Goal: Transaction & Acquisition: Purchase product/service

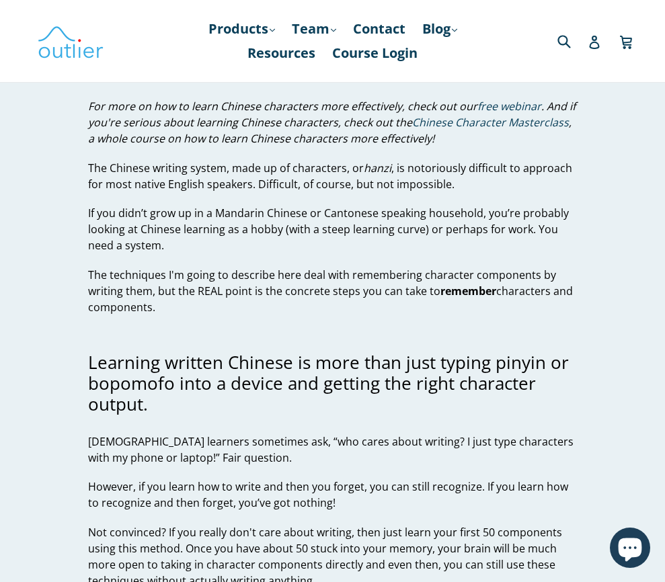
scroll to position [199, 0]
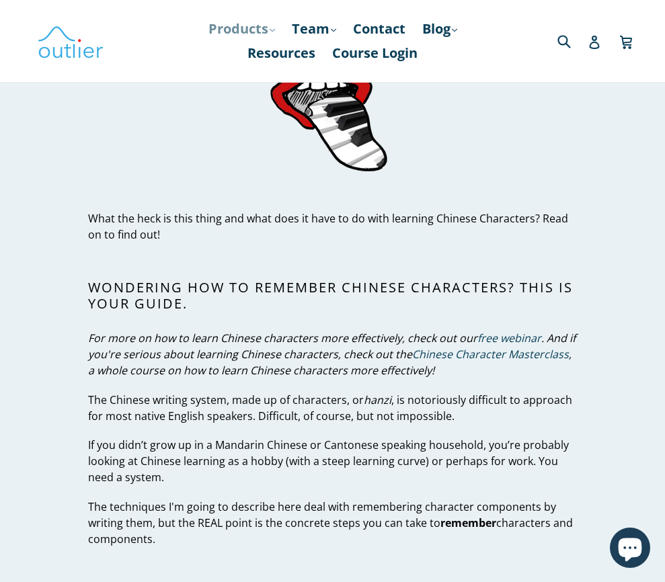
click at [227, 26] on link "Products .cls-1{fill:#231f20} expand" at bounding box center [242, 29] width 80 height 24
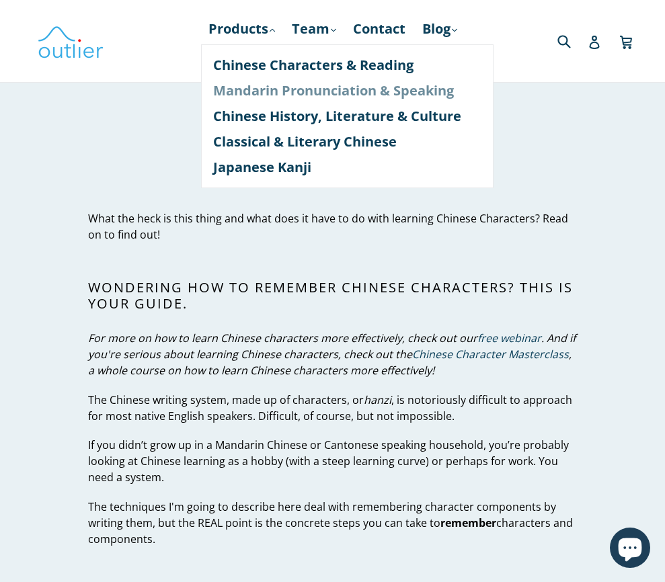
click at [344, 95] on link "Mandarin Pronunciation & Speaking" at bounding box center [347, 91] width 268 height 26
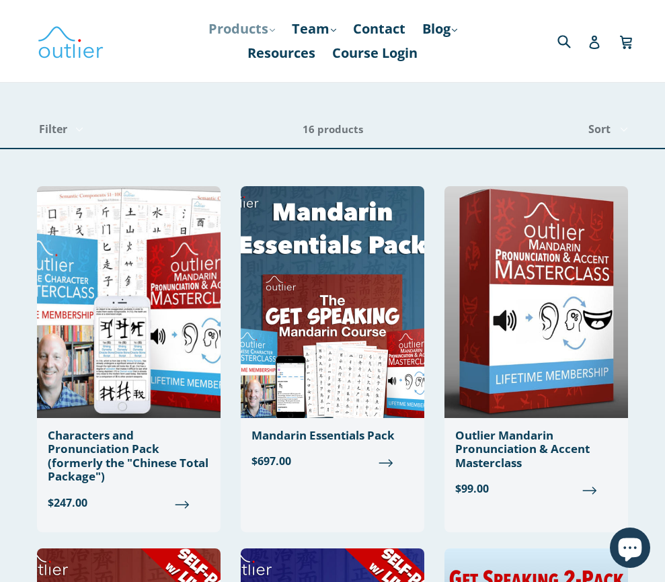
click at [241, 22] on link "Products .cls-1{fill:#231f20} expand" at bounding box center [242, 29] width 80 height 24
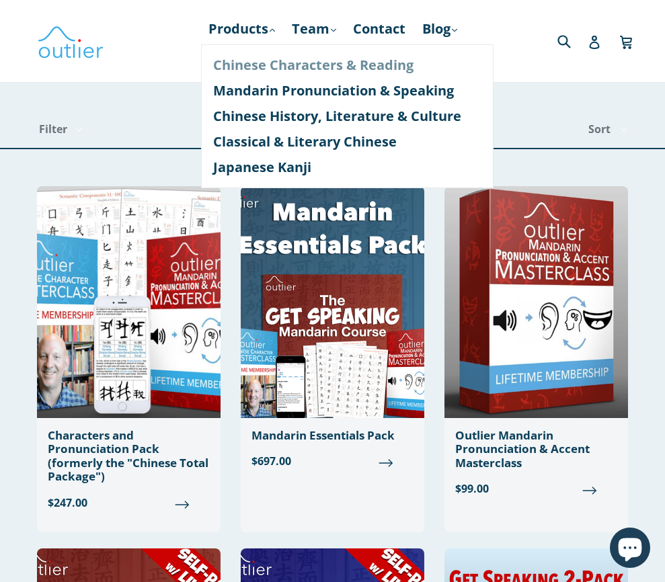
click at [282, 68] on link "Chinese Characters & Reading" at bounding box center [347, 65] width 268 height 26
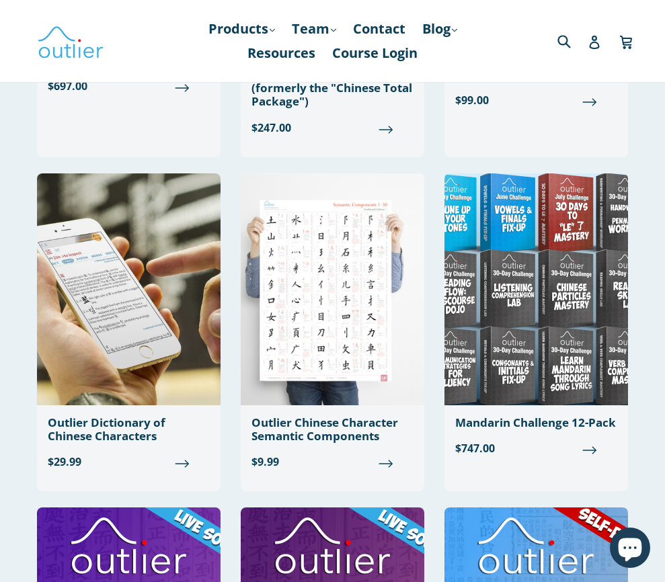
scroll to position [413, 0]
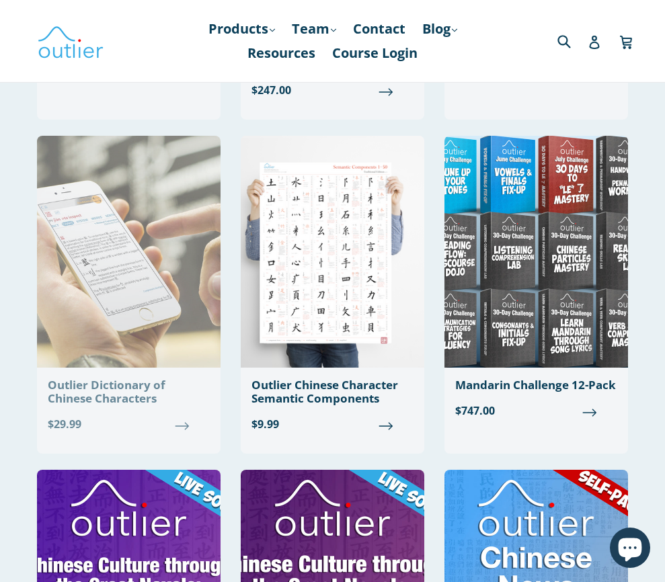
click at [90, 394] on div "Outlier Dictionary of Chinese Characters" at bounding box center [129, 392] width 162 height 28
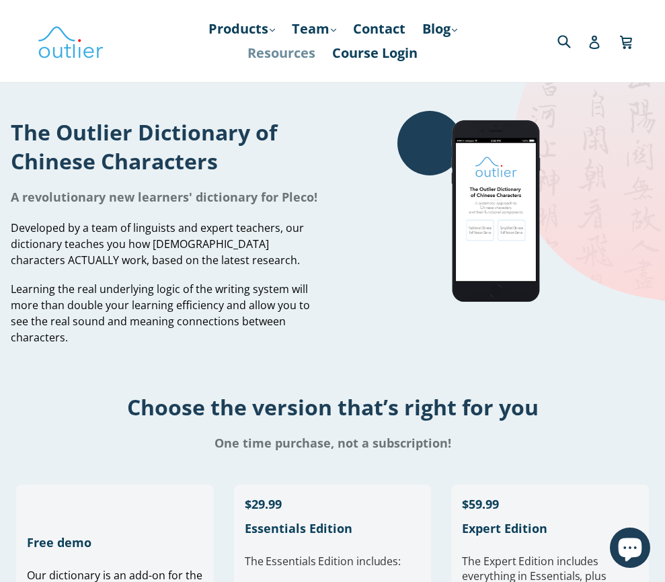
click at [267, 50] on link "Resources" at bounding box center [281, 53] width 81 height 24
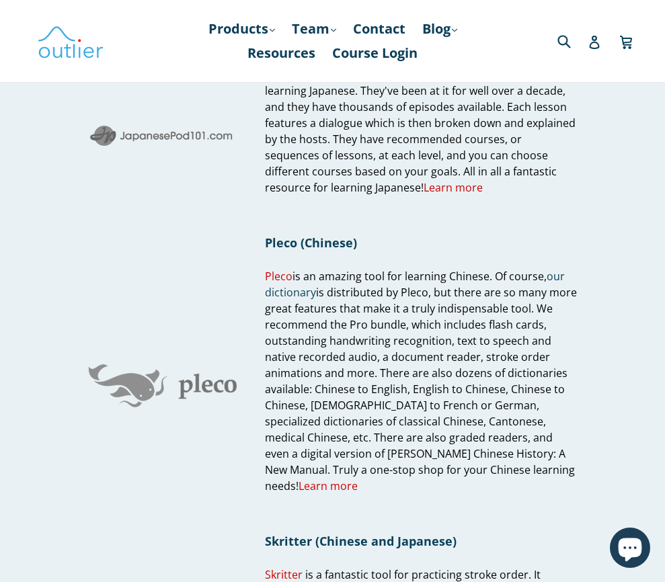
scroll to position [919, 0]
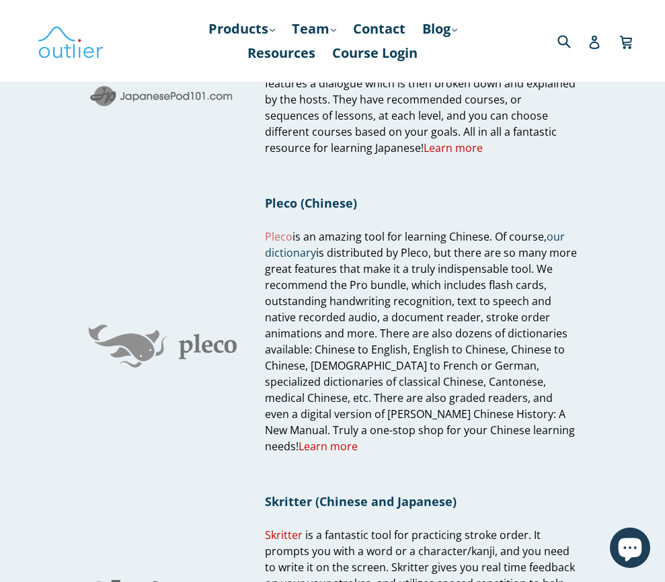
click at [282, 239] on link "Pleco" at bounding box center [279, 236] width 28 height 15
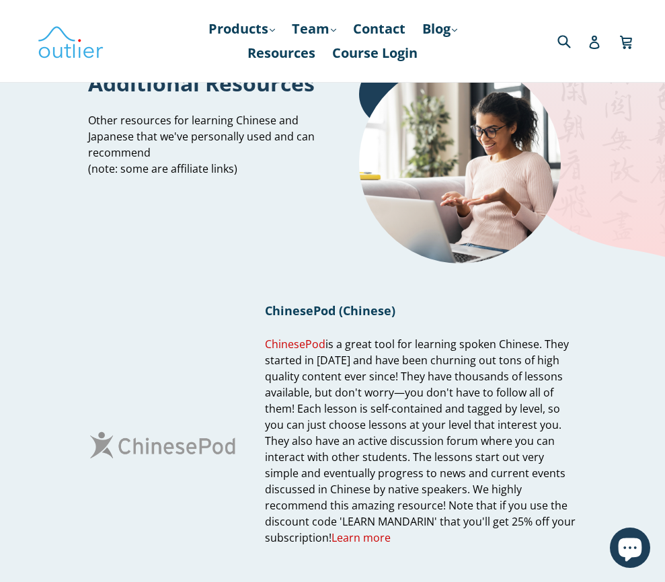
scroll to position [0, 0]
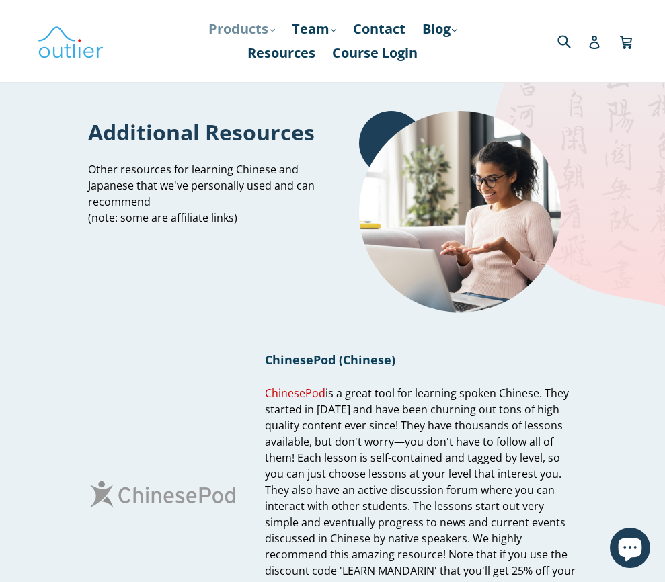
click at [224, 28] on link "Products .cls-1{fill:#231f20} expand" at bounding box center [242, 29] width 80 height 24
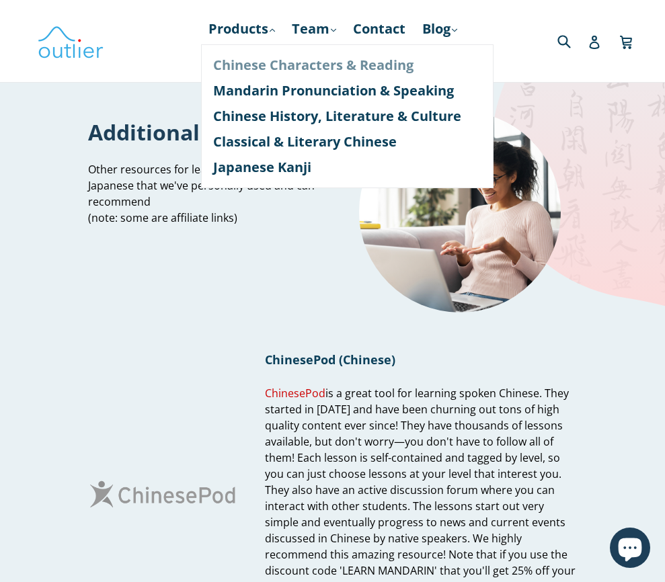
click at [237, 68] on link "Chinese Characters & Reading" at bounding box center [347, 65] width 268 height 26
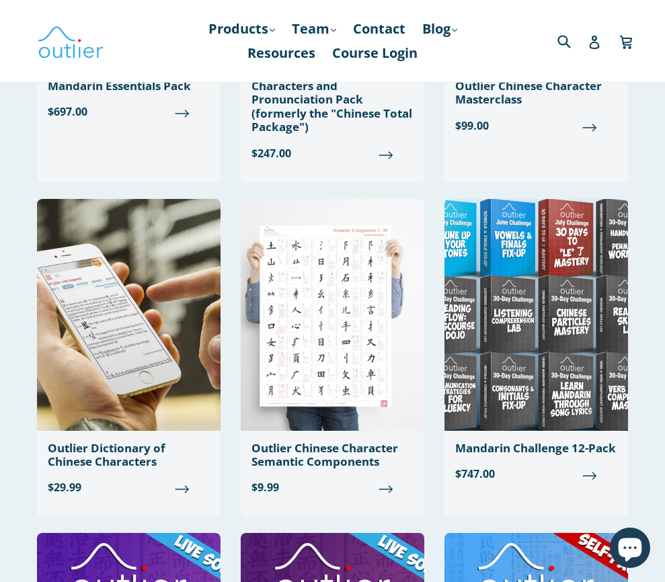
scroll to position [356, 0]
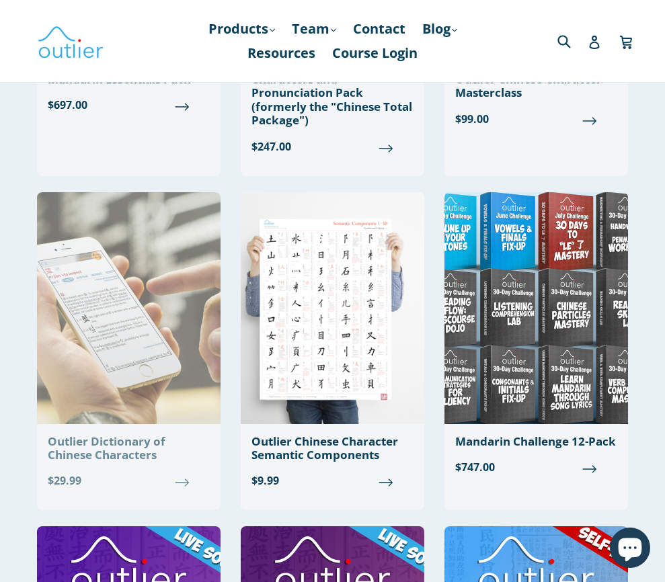
click at [99, 448] on div "Outlier Dictionary of Chinese Characters" at bounding box center [129, 449] width 162 height 28
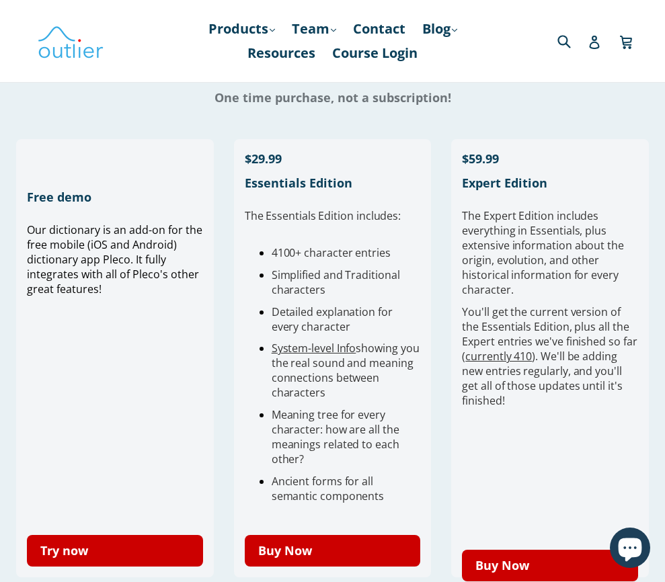
scroll to position [350, 0]
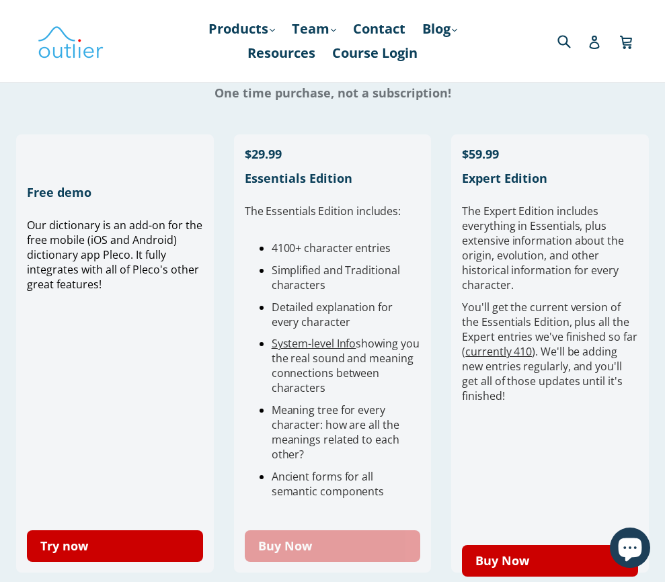
click at [292, 548] on link "Buy Now" at bounding box center [333, 546] width 176 height 32
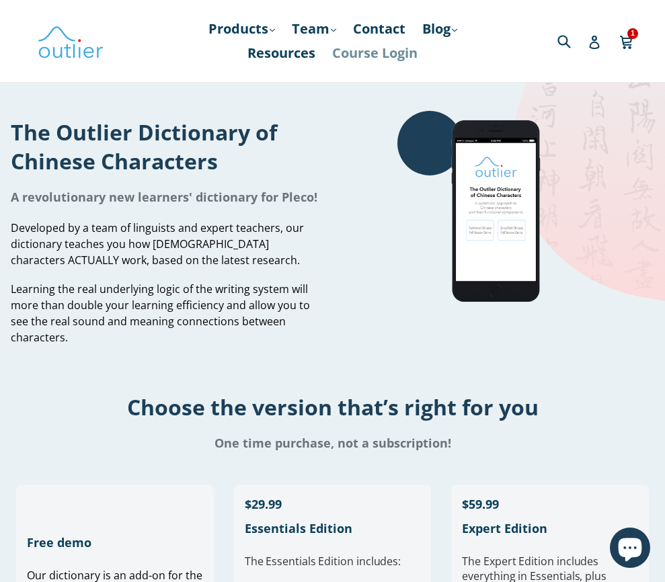
click at [353, 54] on link "Course Login" at bounding box center [374, 53] width 99 height 24
